Goal: Information Seeking & Learning: Learn about a topic

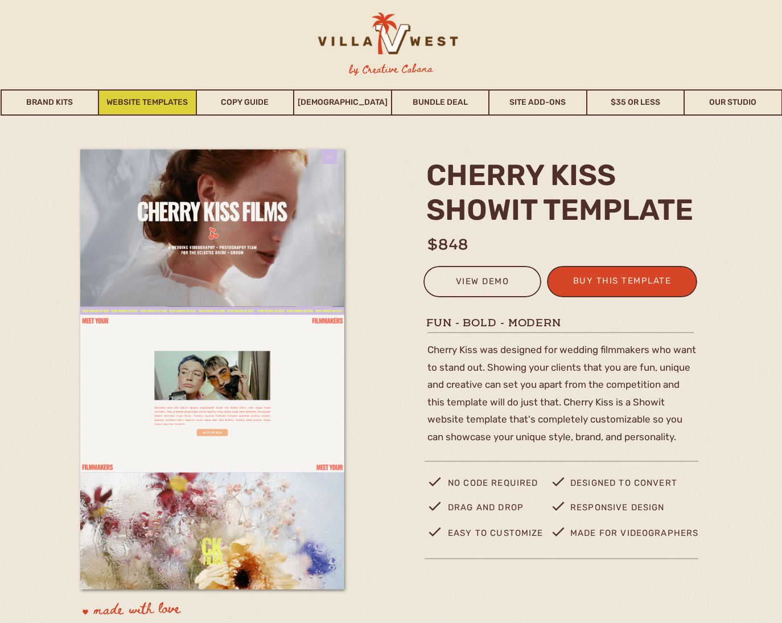
click at [157, 100] on link "Website Templates" at bounding box center [147, 102] width 97 height 26
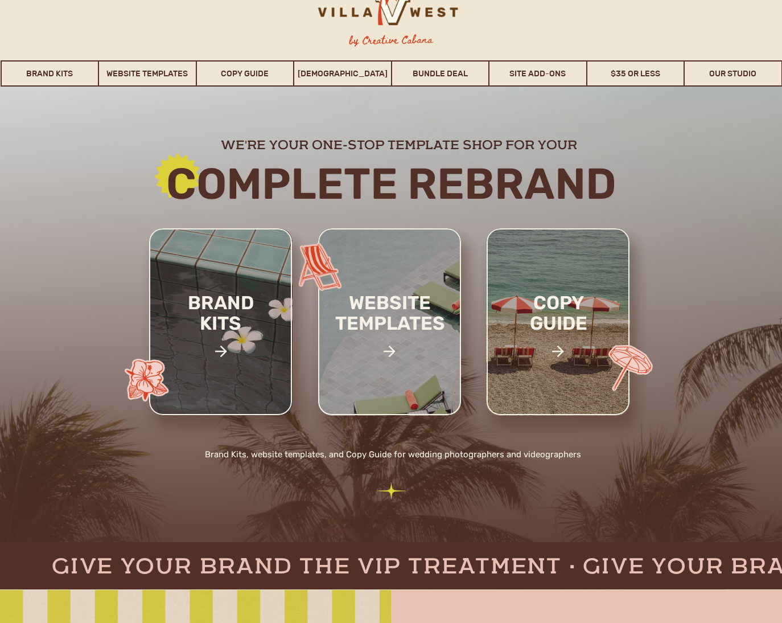
scroll to position [44, 0]
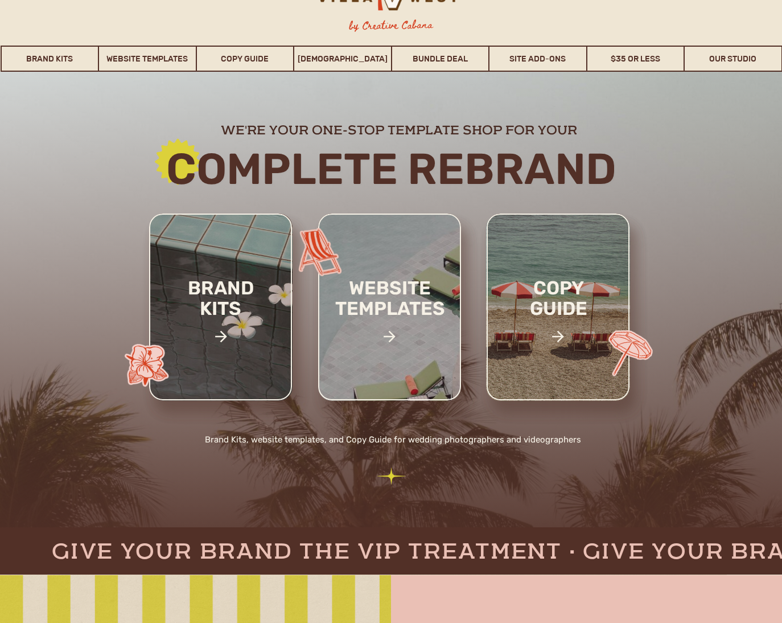
click at [392, 265] on div at bounding box center [389, 306] width 143 height 187
click at [385, 314] on h2 "website templates" at bounding box center [389, 310] width 149 height 65
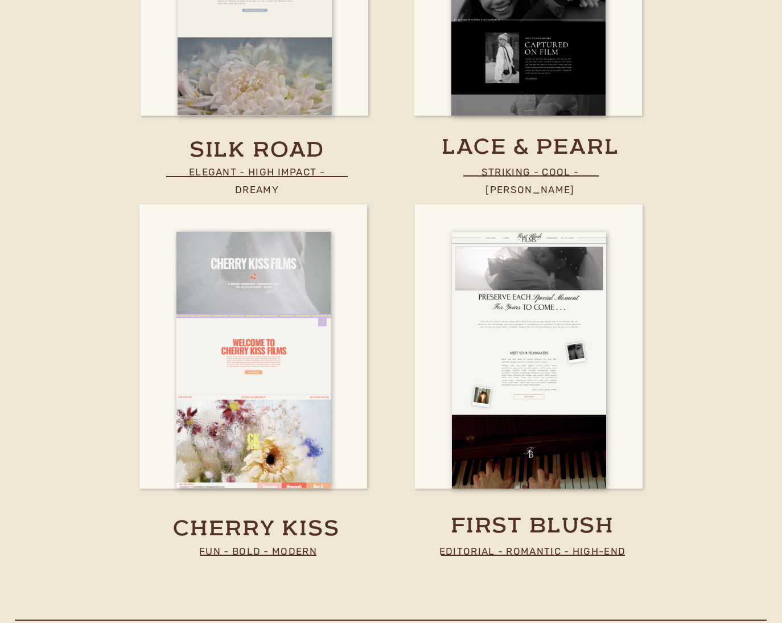
scroll to position [4123, 0]
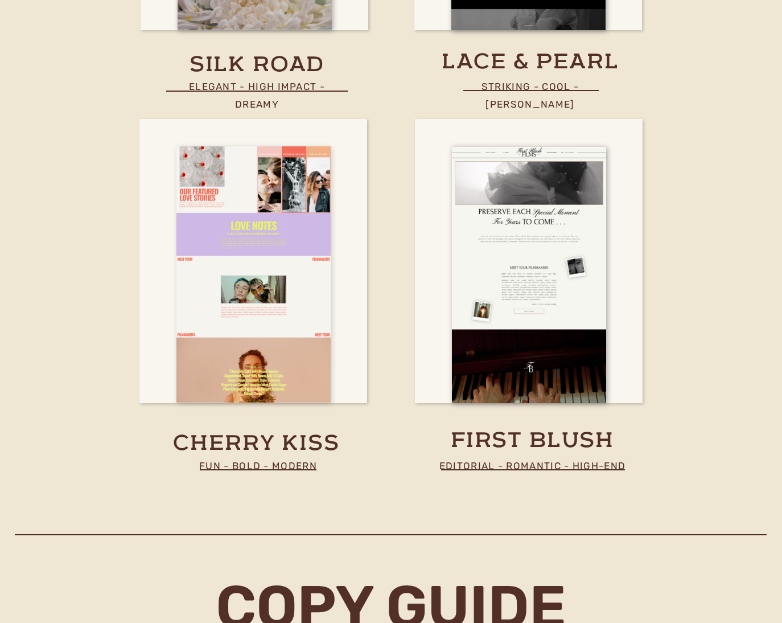
click at [280, 283] on div at bounding box center [253, 274] width 154 height 256
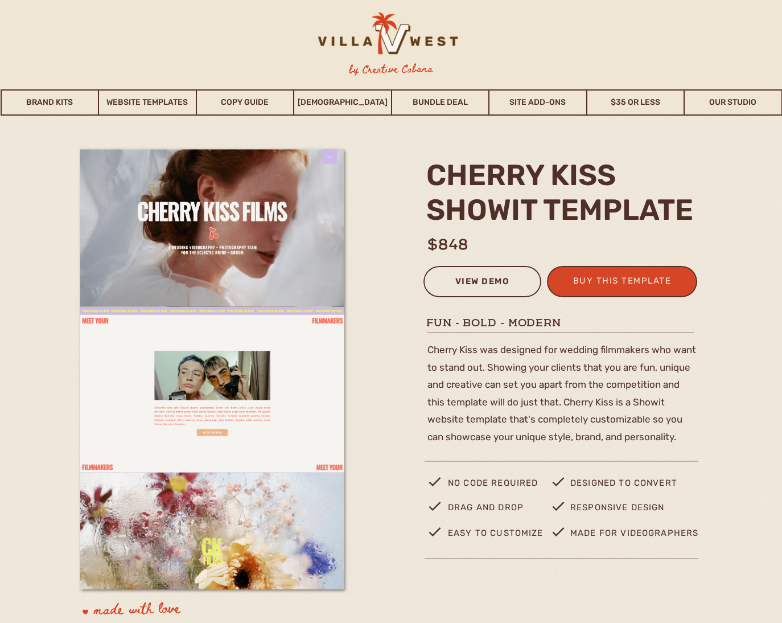
click at [471, 281] on div "view demo" at bounding box center [482, 283] width 103 height 19
